Goal: Find specific page/section: Find specific page/section

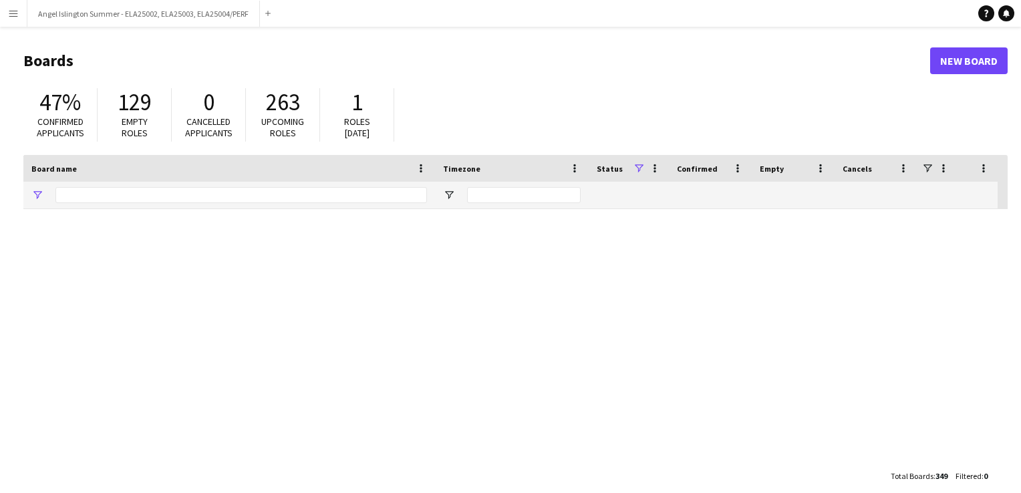
type input "***"
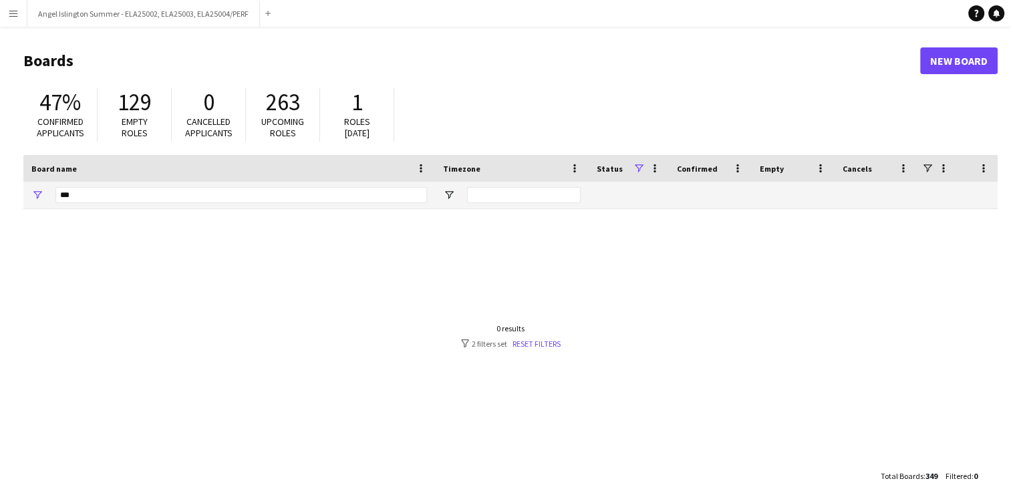
click at [17, 16] on app-icon "Menu" at bounding box center [13, 13] width 11 height 11
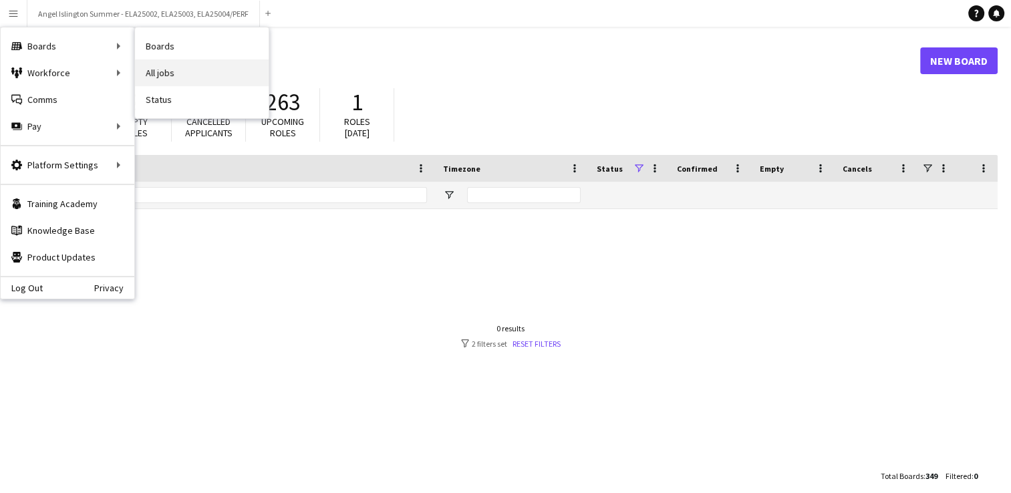
click at [178, 80] on link "All jobs" at bounding box center [202, 72] width 134 height 27
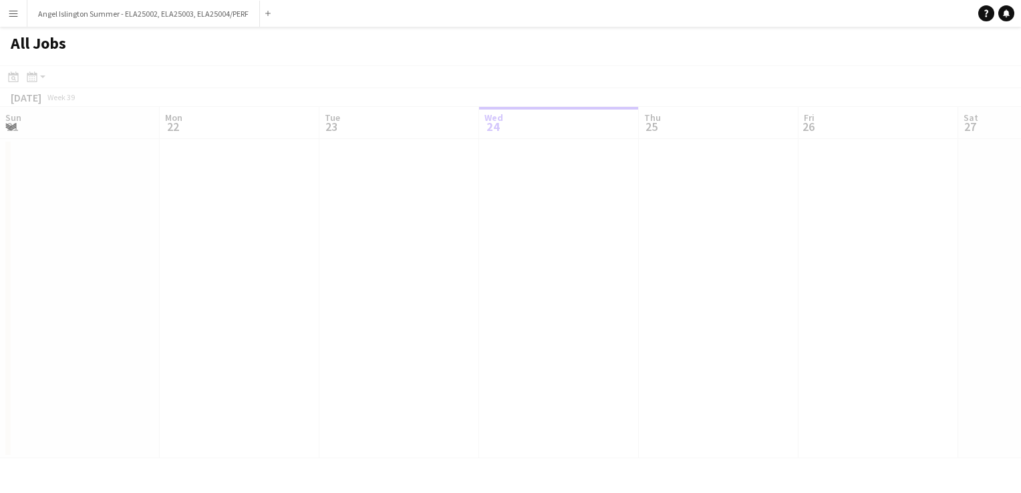
scroll to position [0, 319]
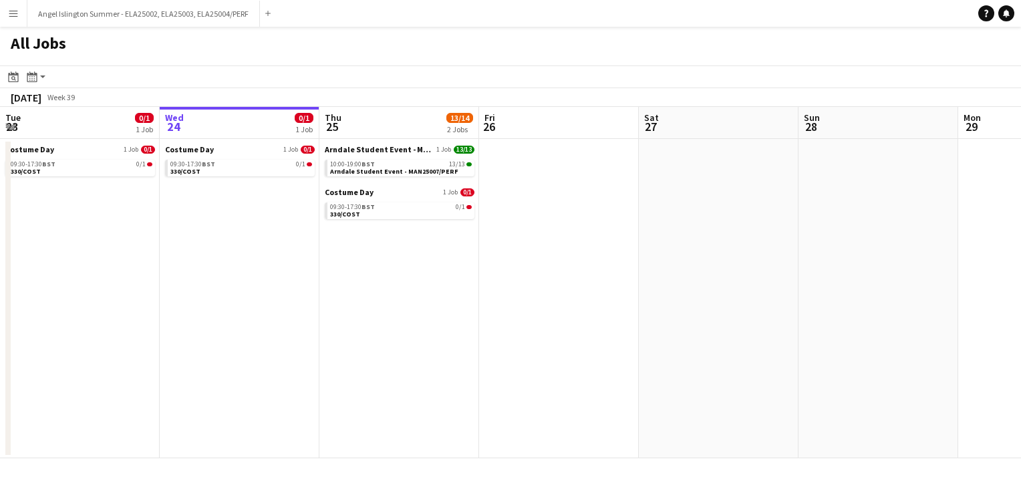
click at [383, 282] on app-date-cell "Arndale Student Event - MAN25007/PERF 1 Job 13/13 10:00-19:00 BST 13/13 Arndale…" at bounding box center [399, 298] width 160 height 319
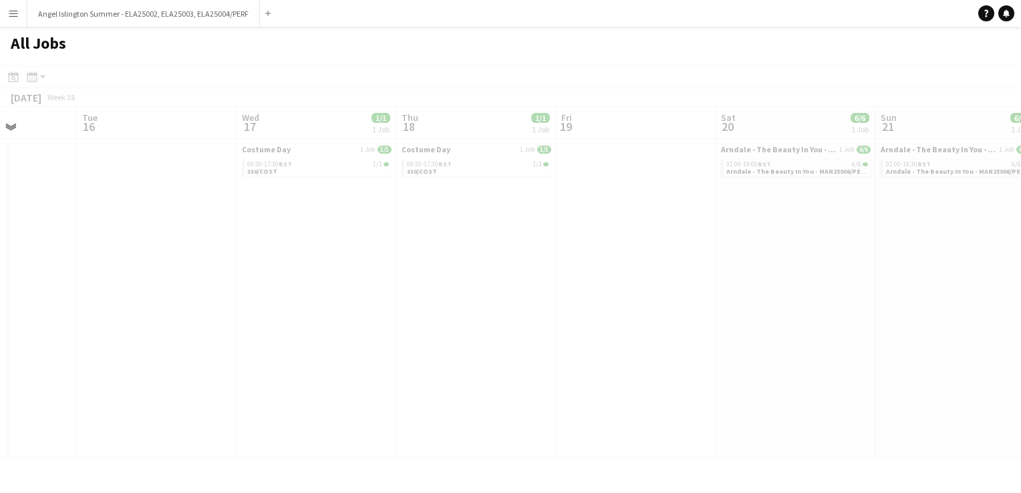
scroll to position [0, 342]
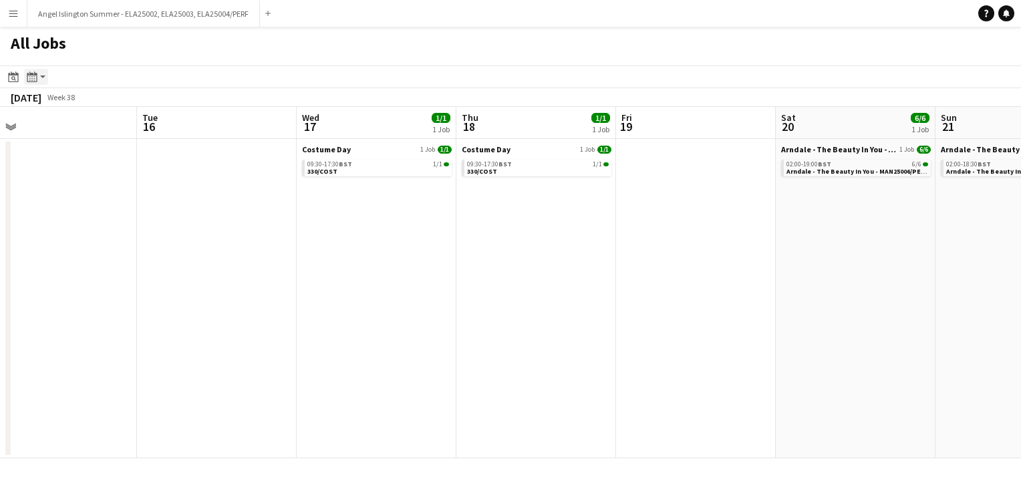
click at [38, 77] on div "Month view / Day view" at bounding box center [32, 77] width 16 height 16
click at [49, 146] on link "Month view" at bounding box center [71, 148] width 73 height 12
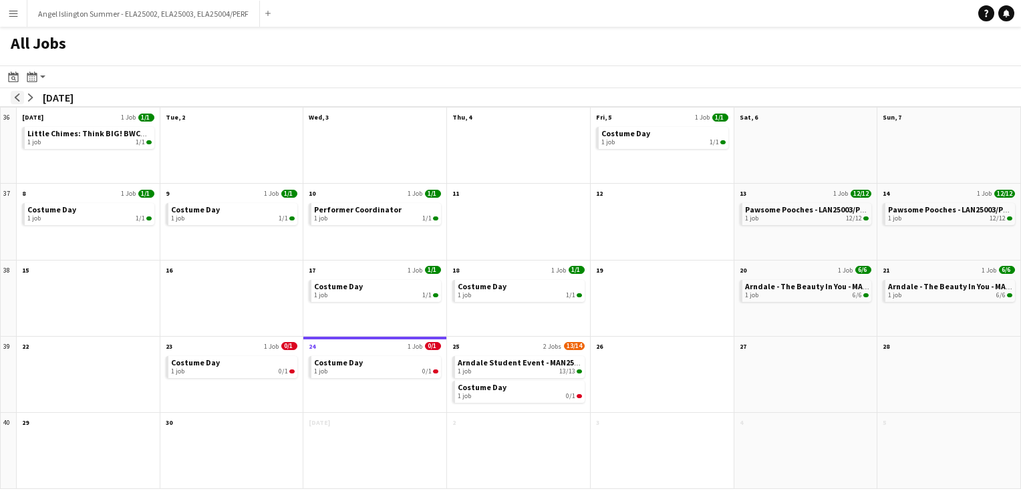
click at [18, 98] on app-icon "arrow-left" at bounding box center [17, 98] width 8 height 8
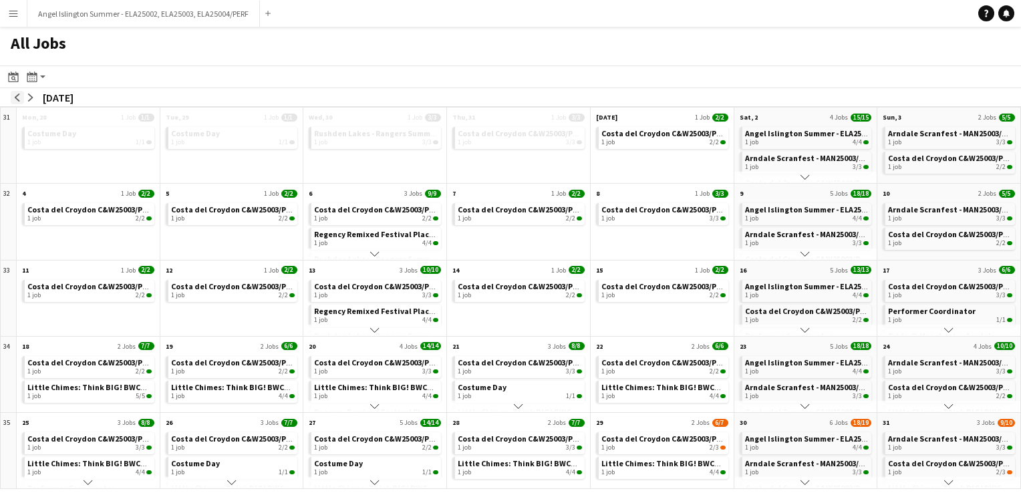
click at [18, 98] on app-icon "arrow-left" at bounding box center [17, 98] width 8 height 8
